Goal: Transaction & Acquisition: Download file/media

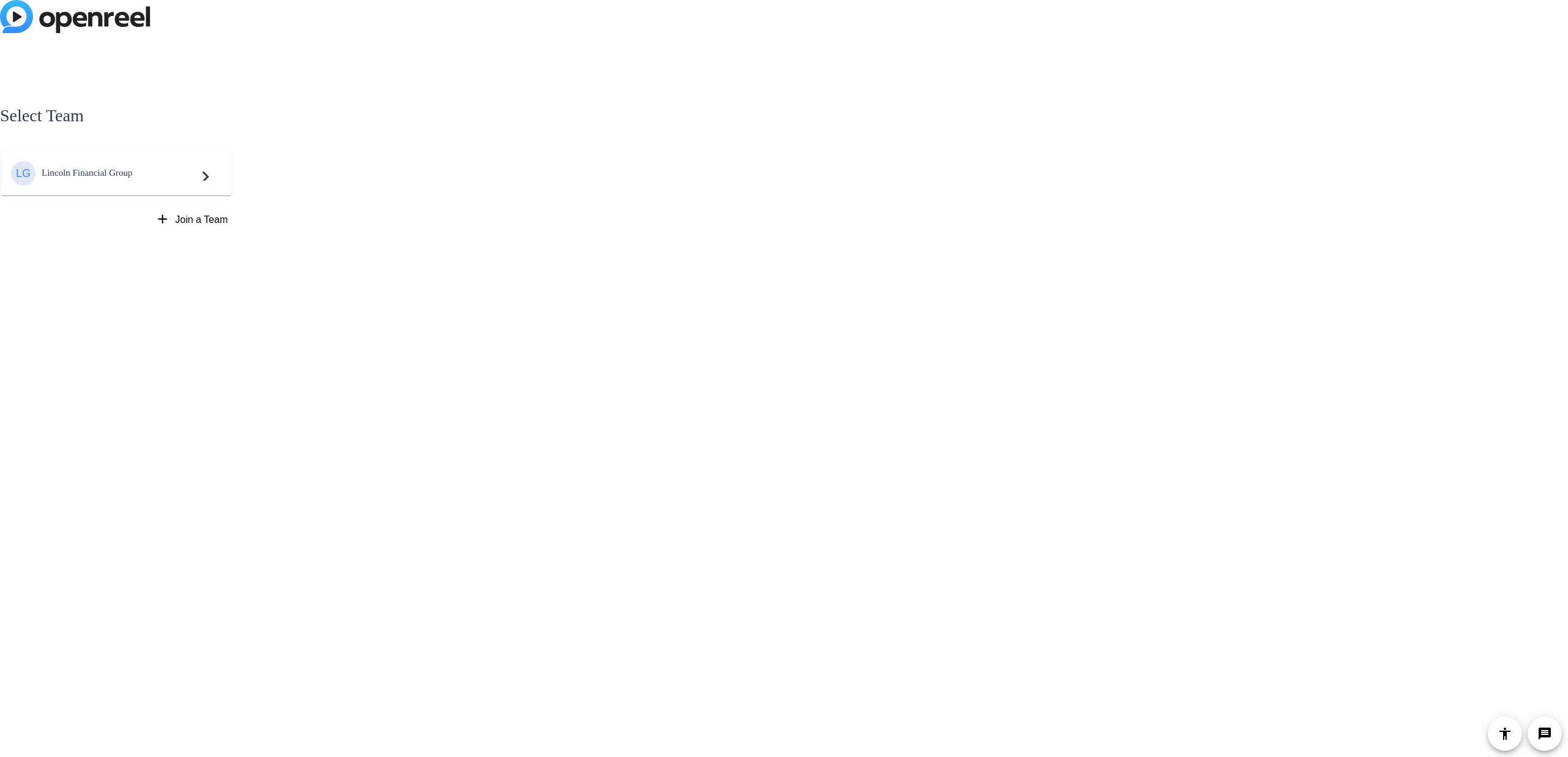
click at [184, 174] on span "Lincoln Financial Group" at bounding box center [118, 173] width 153 height 10
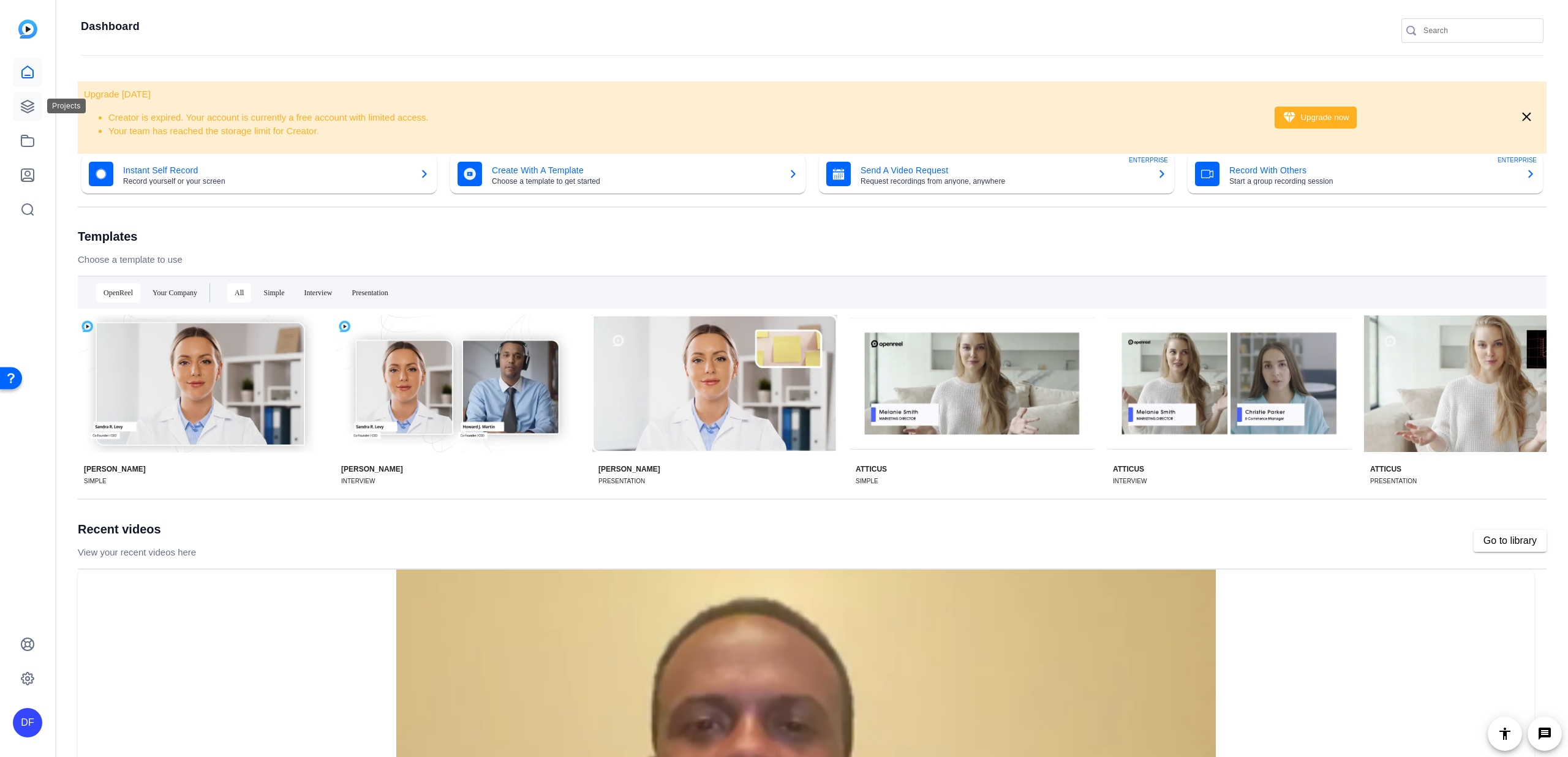
click at [20, 103] on link at bounding box center [28, 106] width 29 height 29
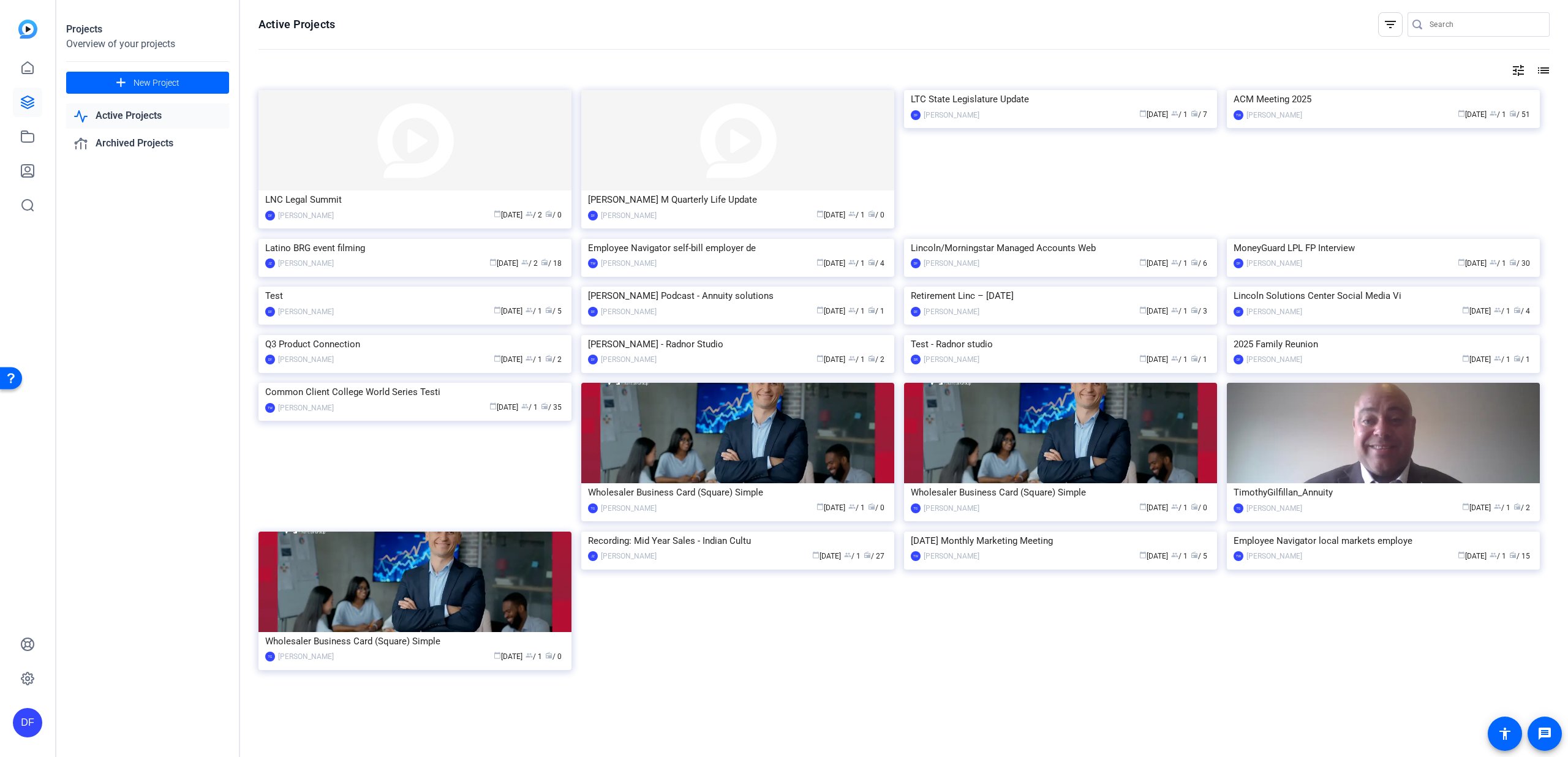
click at [1511, 30] on input "Search" at bounding box center [1484, 24] width 110 height 15
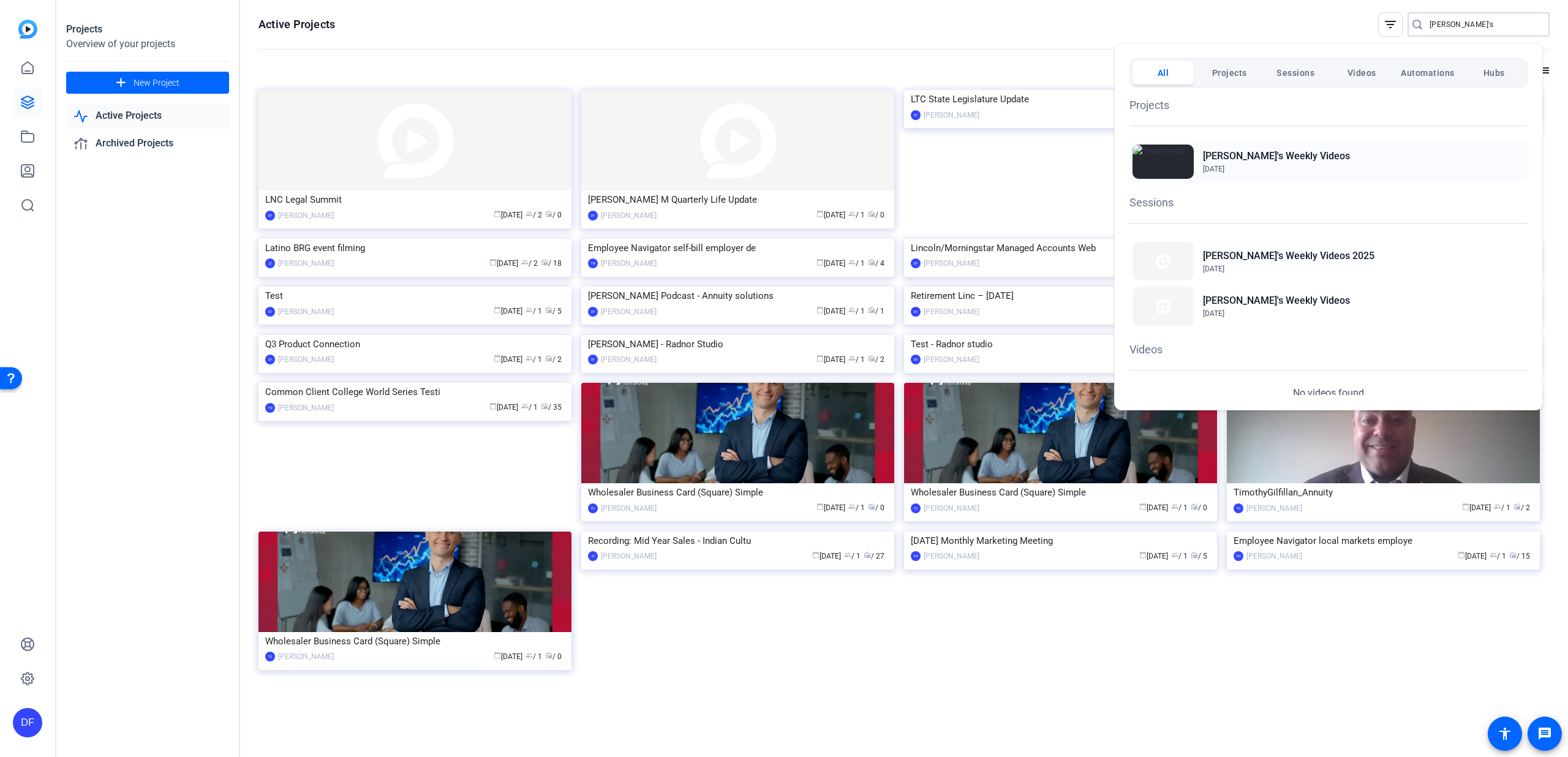
type input "[PERSON_NAME]'s"
click at [1334, 173] on div "[PERSON_NAME]'s Weekly Videos [DATE]" at bounding box center [1328, 161] width 398 height 40
click at [31, 107] on div at bounding box center [784, 378] width 1568 height 757
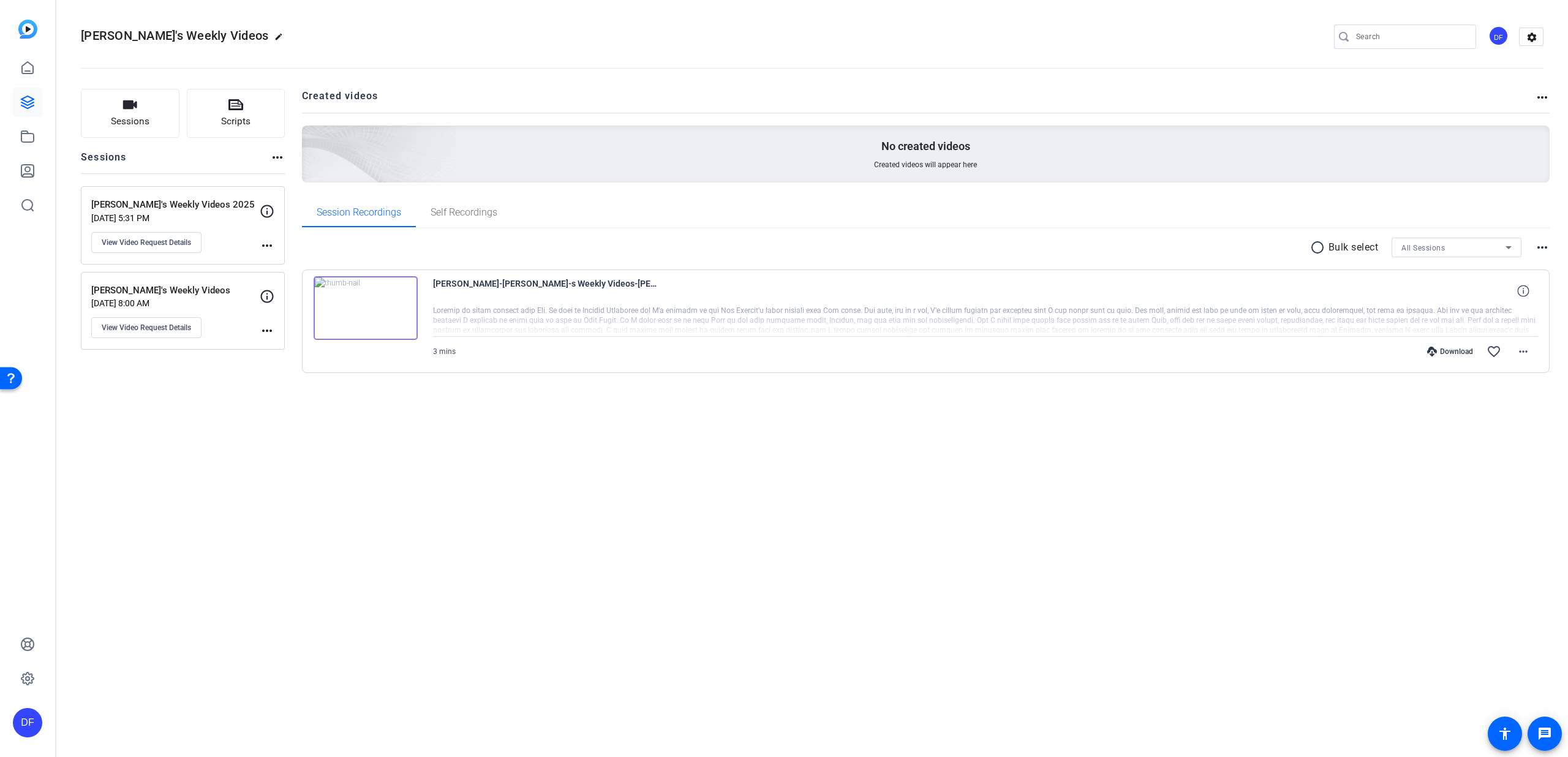
click at [385, 325] on img at bounding box center [366, 308] width 104 height 64
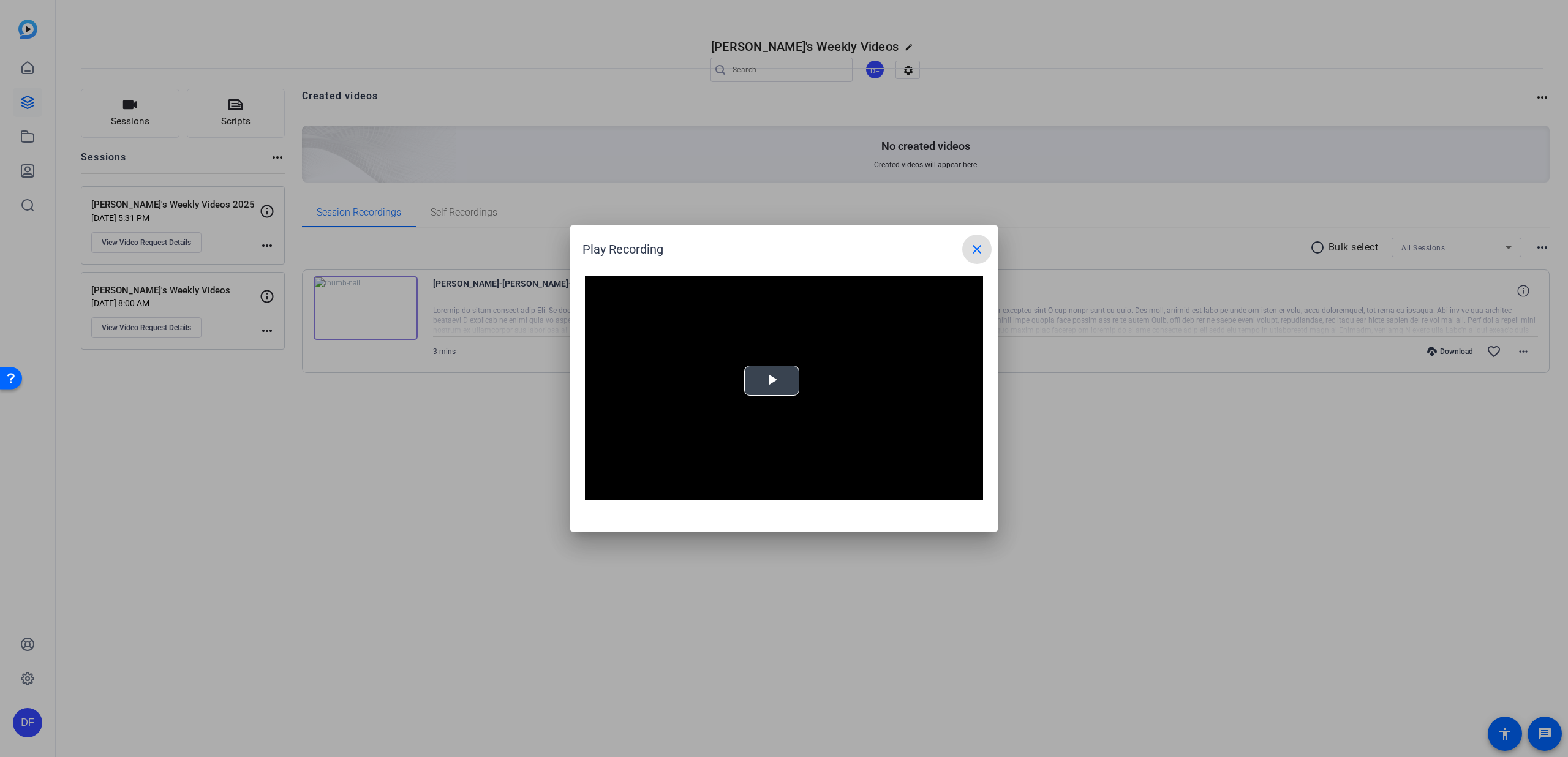
click at [772, 381] on span "Video Player" at bounding box center [772, 381] width 0 height 0
click at [968, 241] on span at bounding box center [977, 249] width 29 height 29
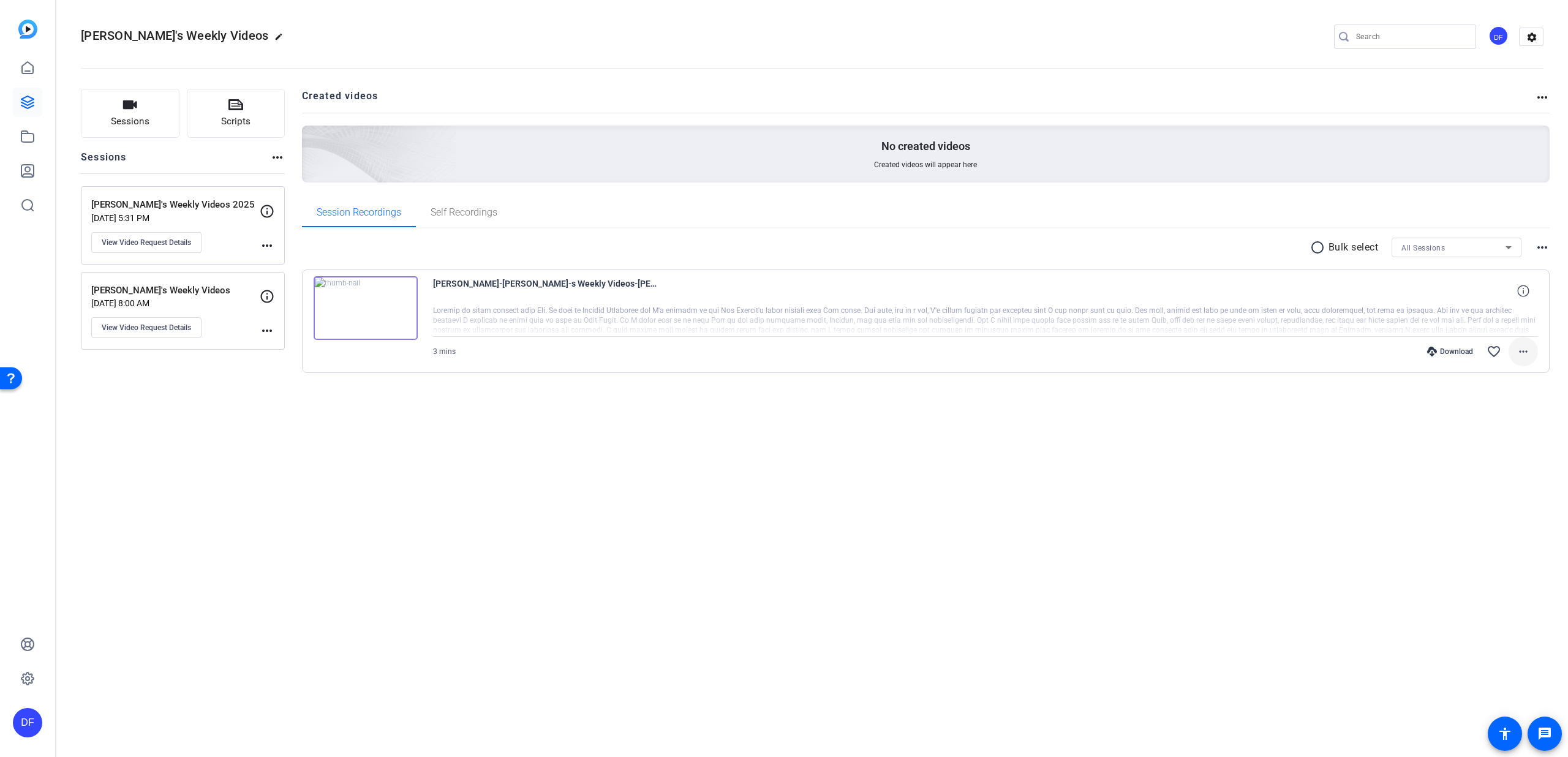
click at [1520, 355] on mat-icon "more_horiz" at bounding box center [1523, 352] width 15 height 15
click at [1492, 407] on span "Download MP4" at bounding box center [1491, 408] width 73 height 15
